Goal: Register for event/course

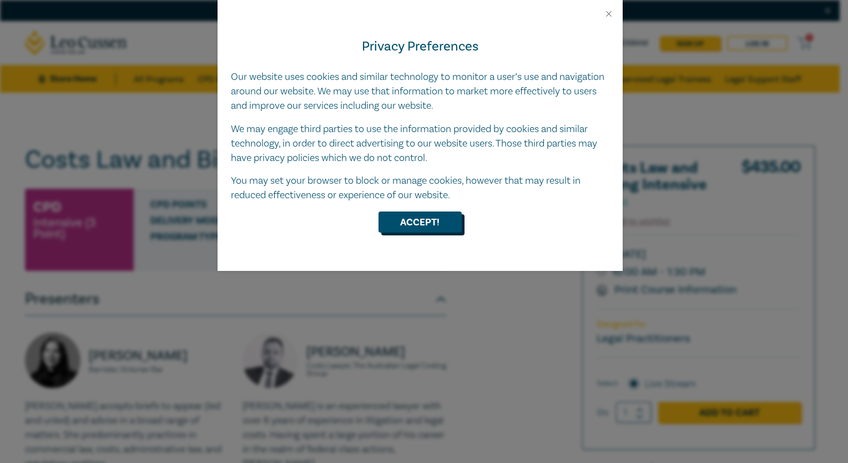
click at [413, 221] on button "Accept!" at bounding box center [420, 222] width 83 height 21
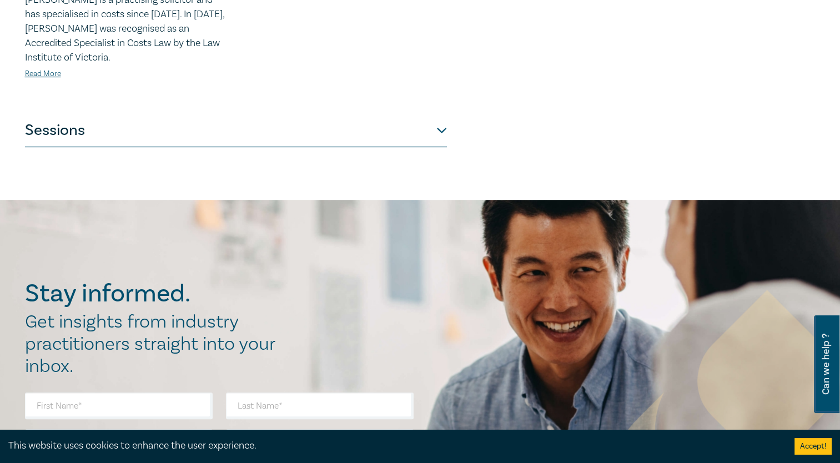
scroll to position [444, 0]
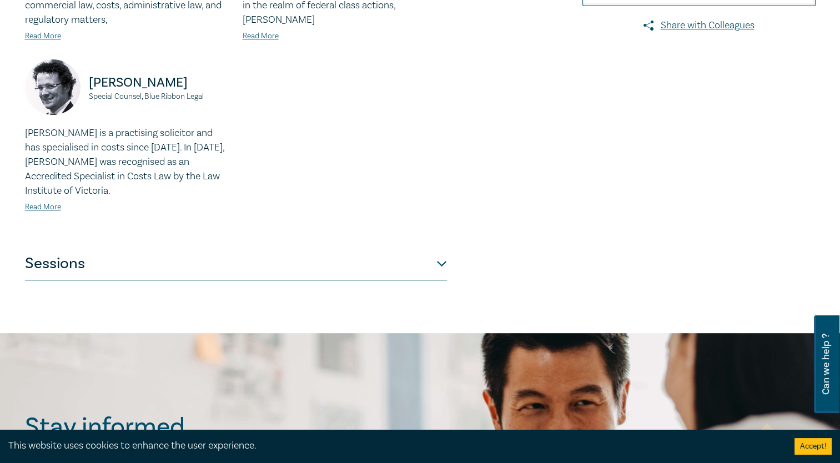
click at [434, 265] on button "Sessions" at bounding box center [236, 263] width 422 height 33
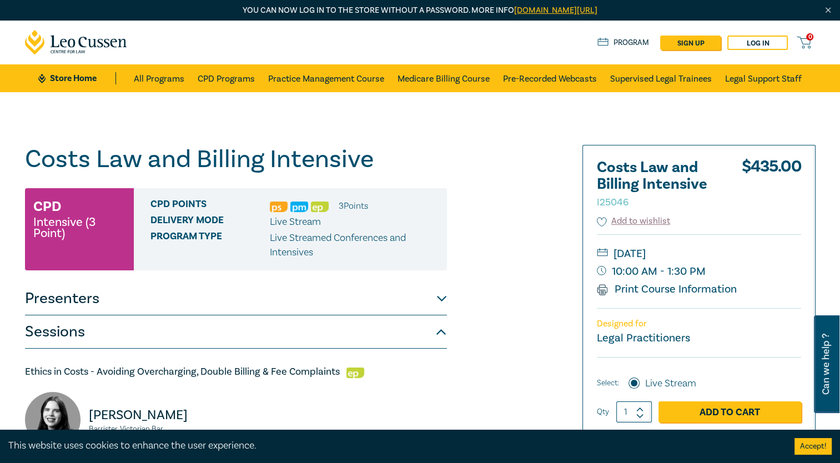
scroll to position [0, 0]
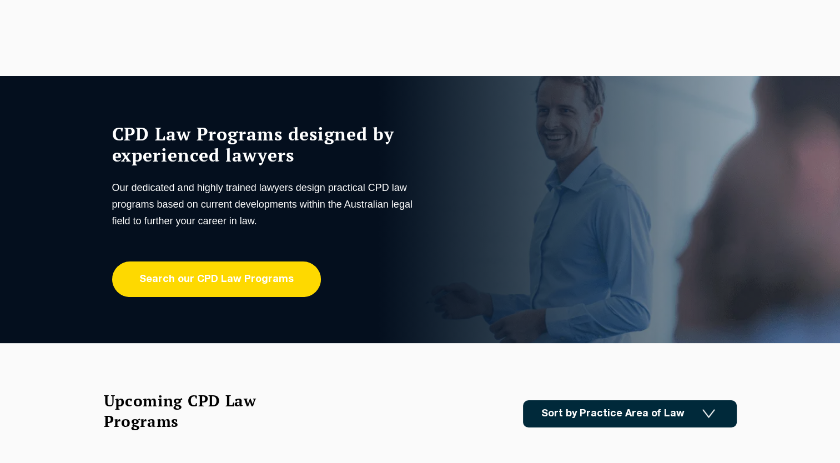
drag, startPoint x: 0, startPoint y: 0, endPoint x: 224, endPoint y: 287, distance: 363.9
click at [224, 287] on link "Search our CPD Law Programs" at bounding box center [216, 280] width 209 height 36
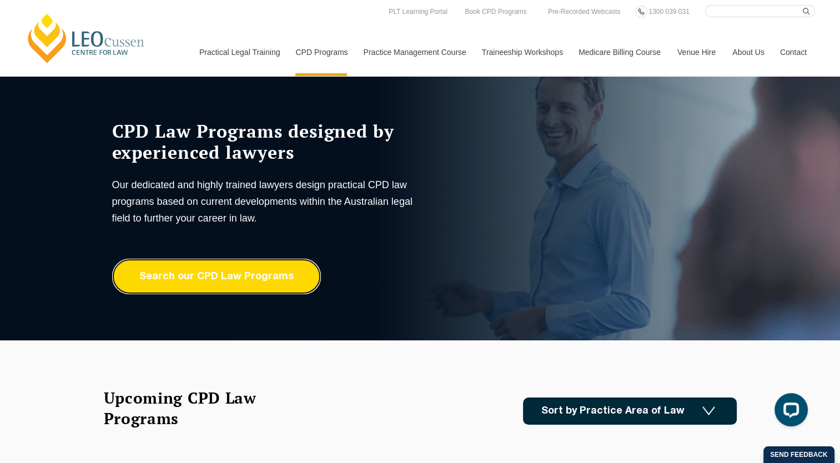
scroll to position [111, 0]
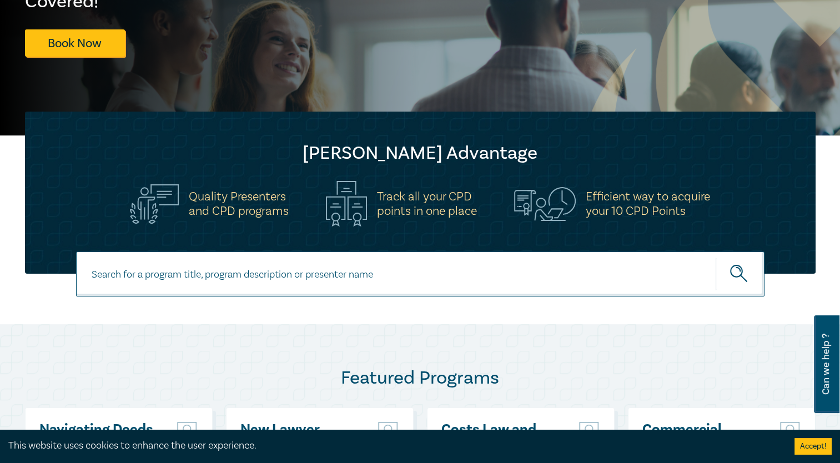
scroll to position [167, 0]
